Goal: Information Seeking & Learning: Learn about a topic

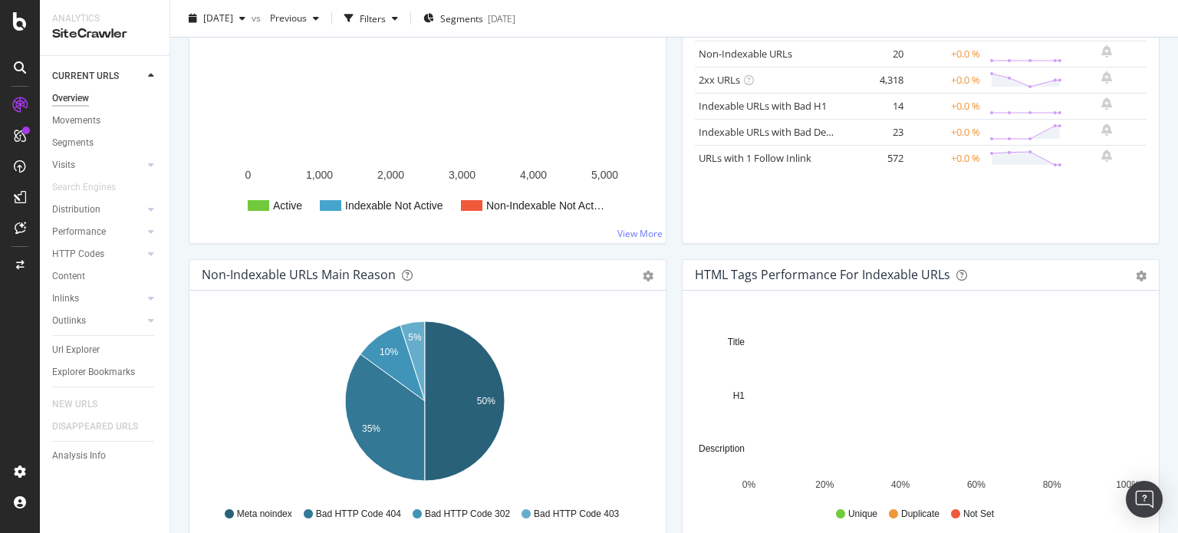
scroll to position [230, 0]
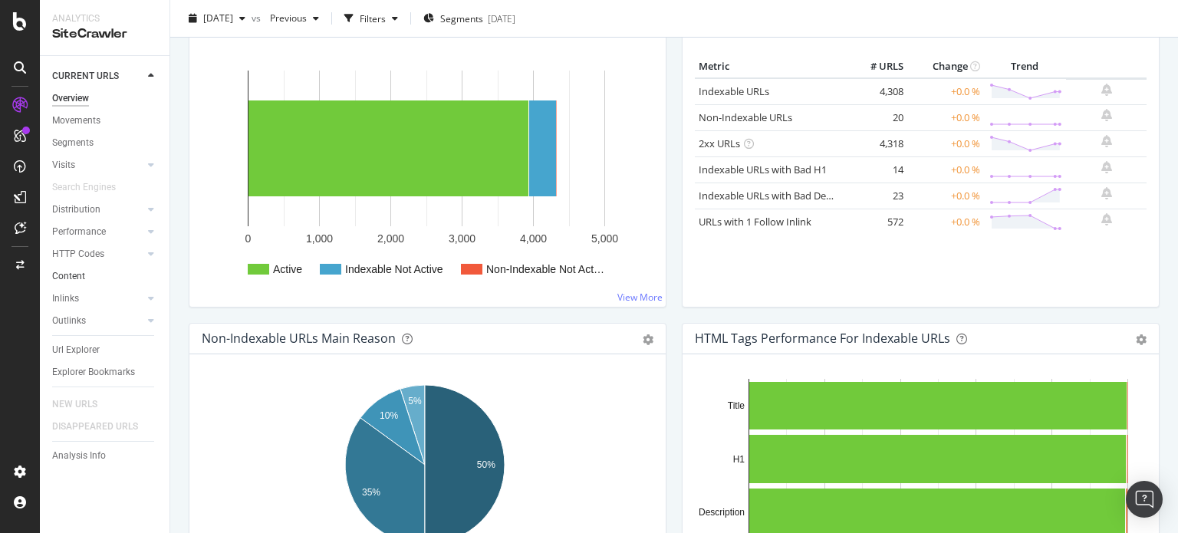
click at [84, 272] on link "Content" at bounding box center [105, 276] width 107 height 16
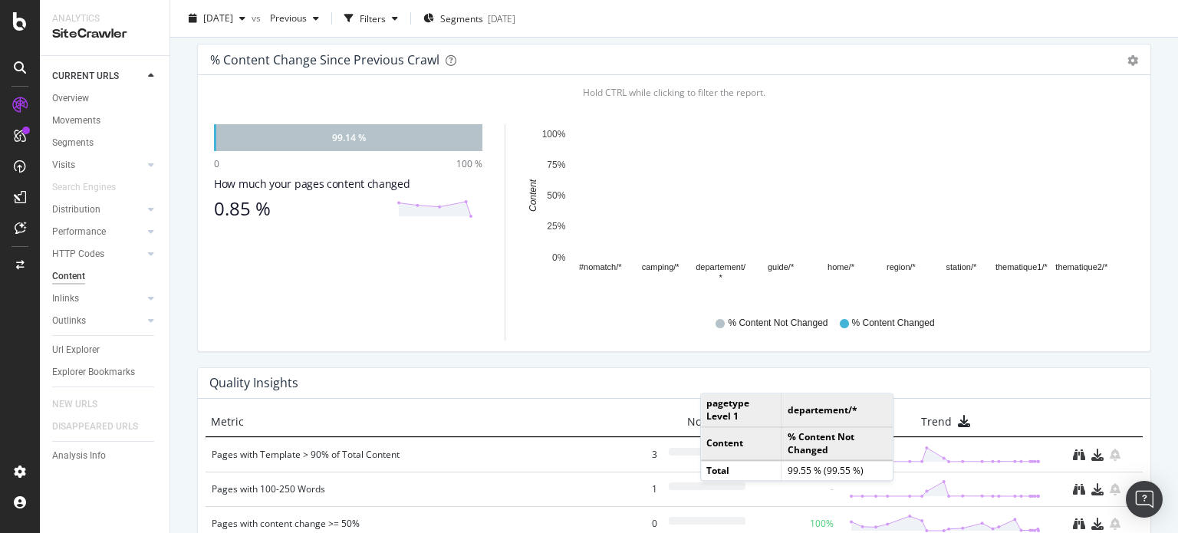
scroll to position [563, 0]
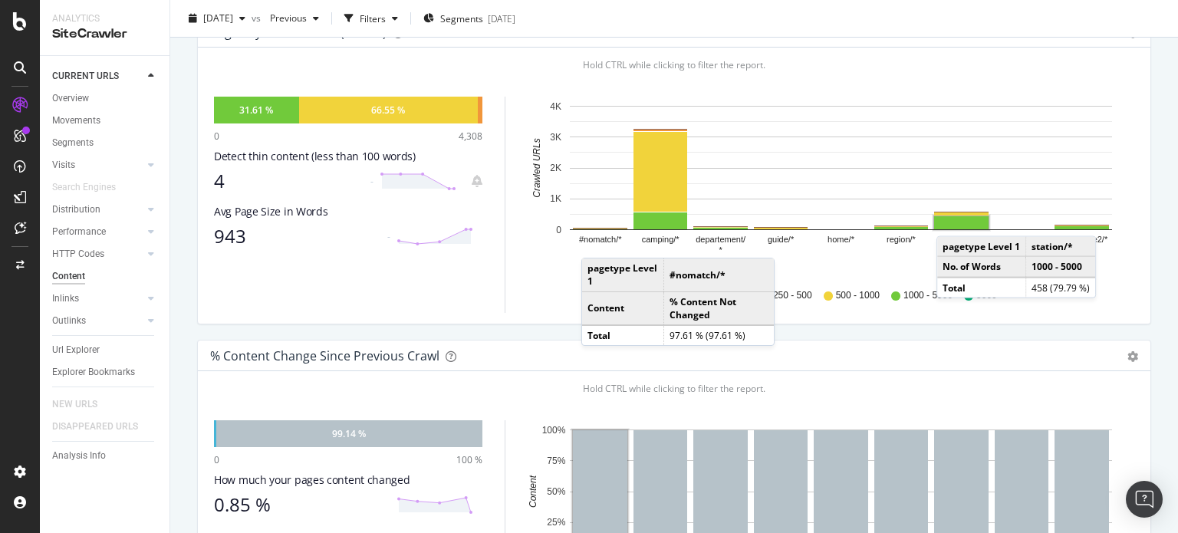
click at [952, 220] on rect "A chart." at bounding box center [961, 222] width 54 height 13
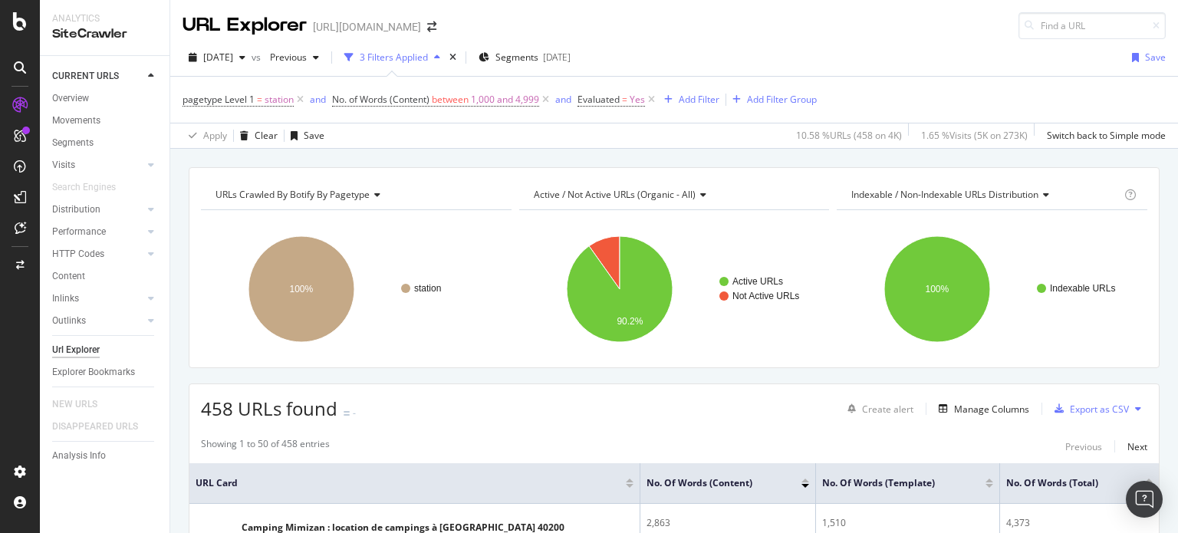
scroll to position [307, 0]
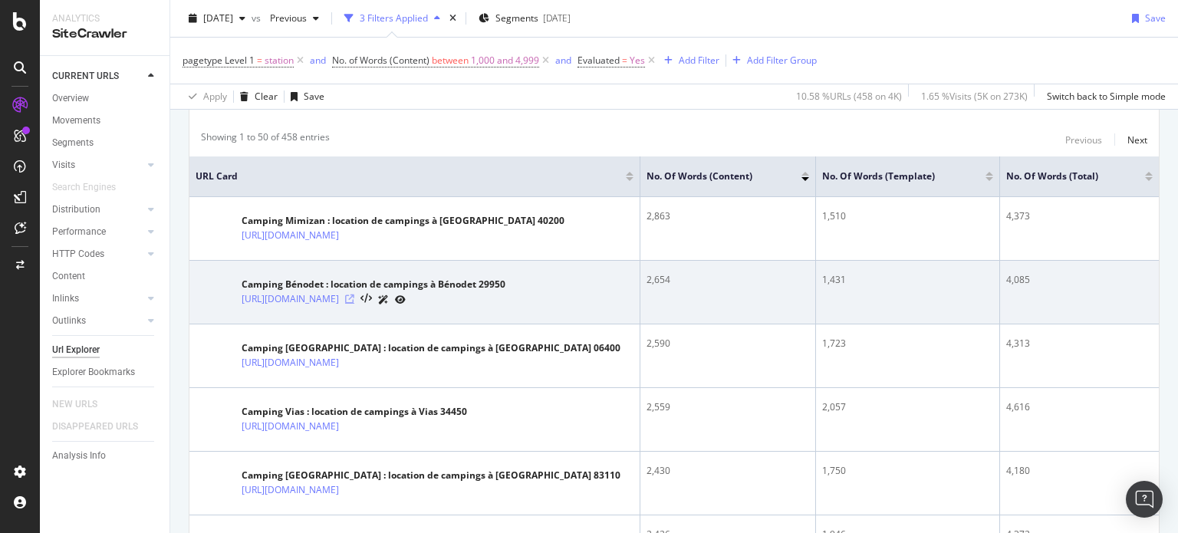
click at [354, 298] on icon at bounding box center [349, 298] width 9 height 9
